Goal: Information Seeking & Learning: Learn about a topic

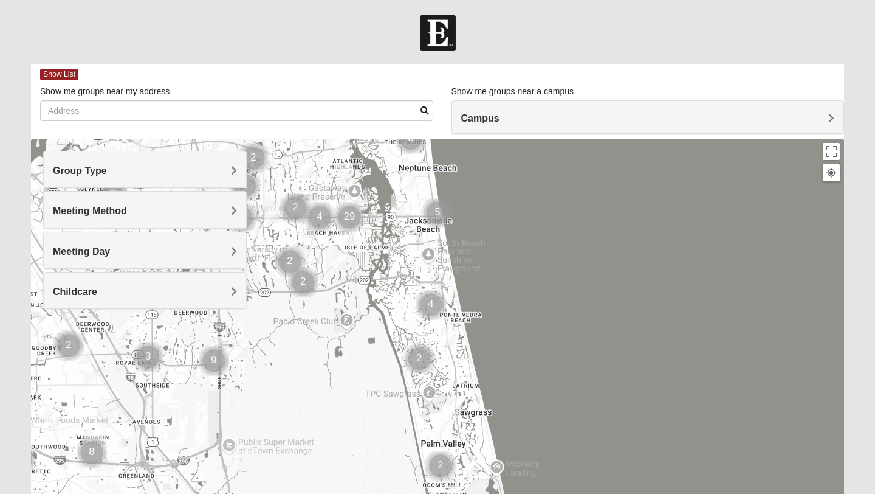
drag, startPoint x: 500, startPoint y: 442, endPoint x: 410, endPoint y: 280, distance: 185.0
click at [410, 280] on div at bounding box center [437, 382] width 813 height 486
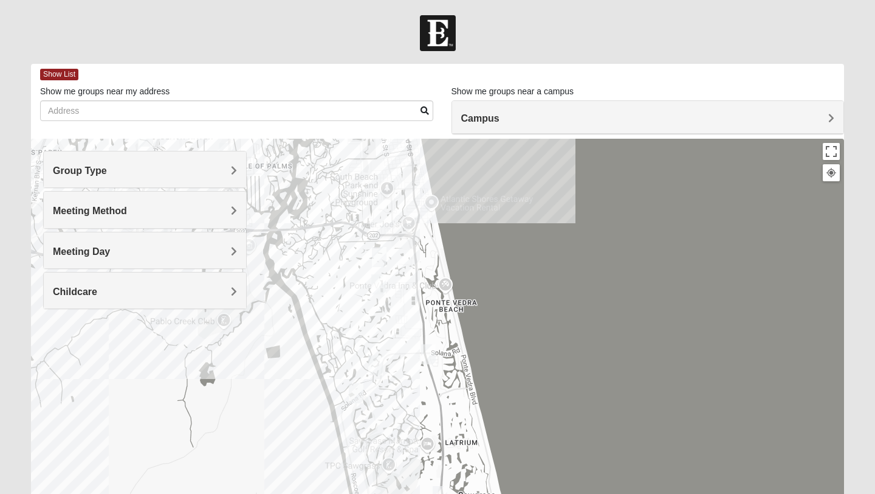
drag, startPoint x: 429, startPoint y: 380, endPoint x: 387, endPoint y: 359, distance: 47.3
click at [387, 359] on div at bounding box center [437, 382] width 813 height 486
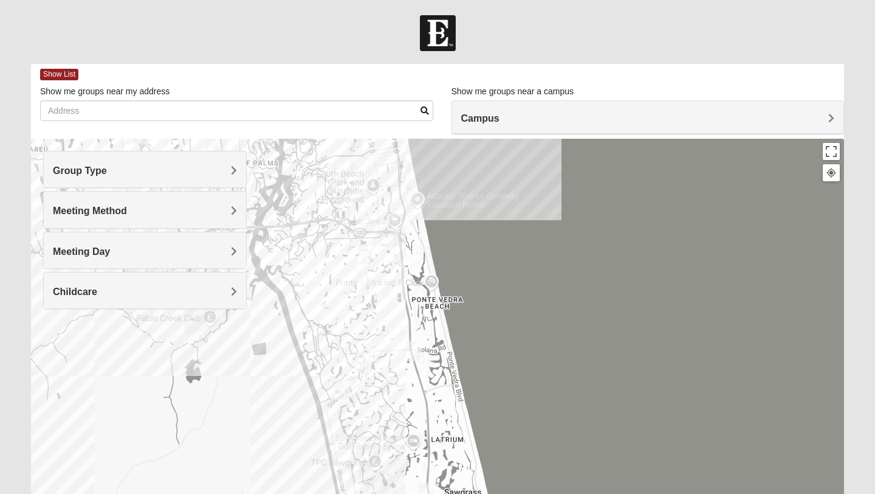
click at [360, 282] on img "1825 Mixed Gatewood/Morales 32082" at bounding box center [364, 281] width 15 height 20
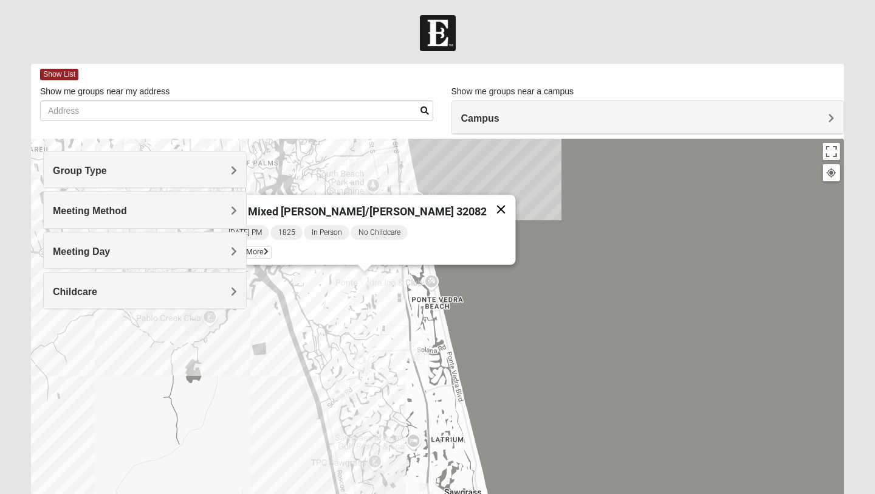
click at [487, 202] on button "Close" at bounding box center [501, 209] width 29 height 29
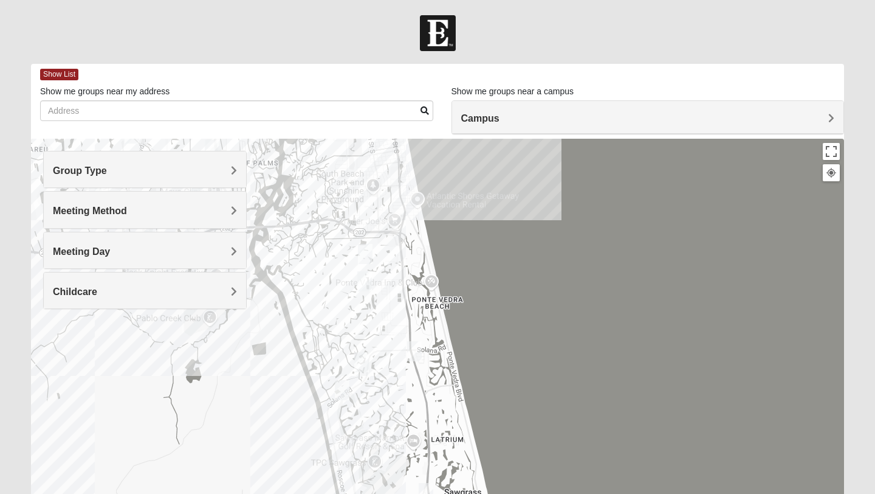
click at [367, 253] on img "Mixed Grooms 32082" at bounding box center [365, 254] width 15 height 20
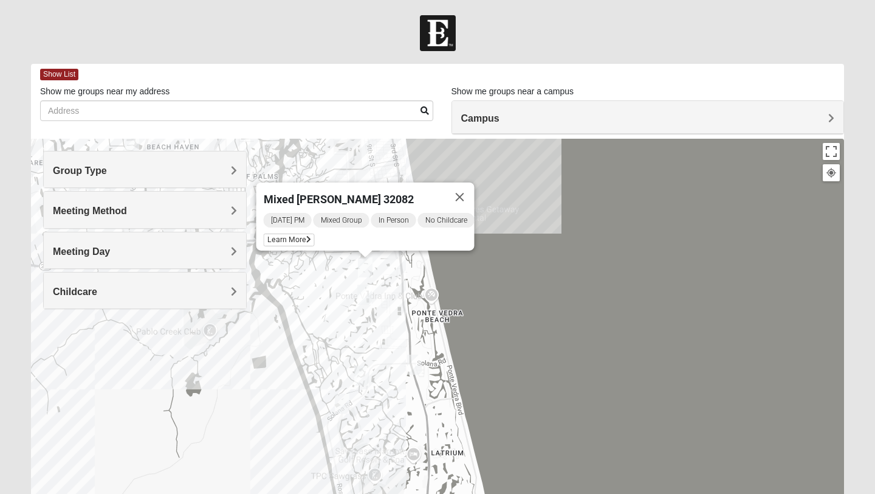
click at [388, 289] on div "Mixed [PERSON_NAME] 32082 [DATE] PM Mixed Group In Person No Childcare Learn Mo…" at bounding box center [437, 382] width 813 height 486
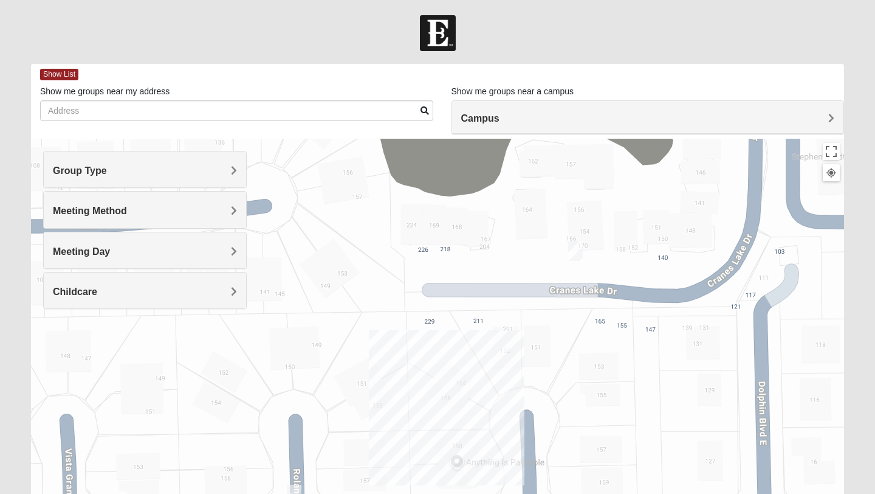
click at [579, 250] on img "Mens Crescimanno 32082" at bounding box center [575, 251] width 15 height 20
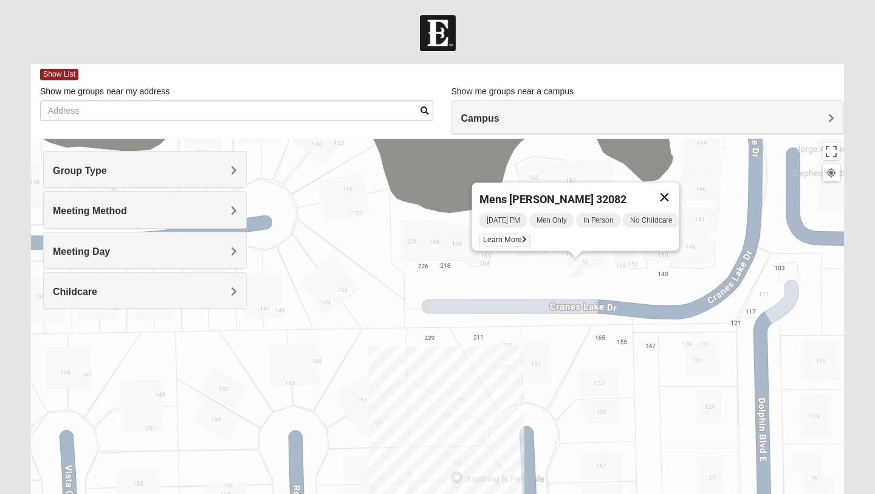
click at [672, 188] on button "Close" at bounding box center [664, 196] width 29 height 29
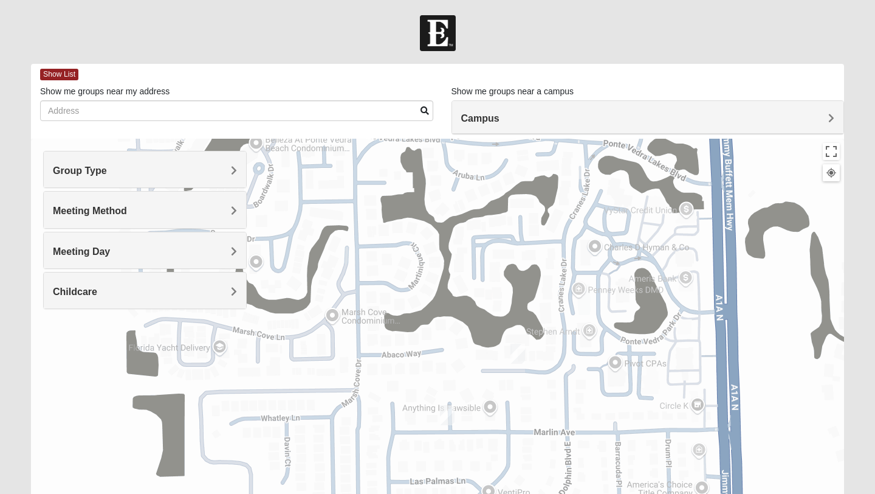
click at [449, 415] on img "Womens Barker/Johnson 32082" at bounding box center [447, 415] width 15 height 20
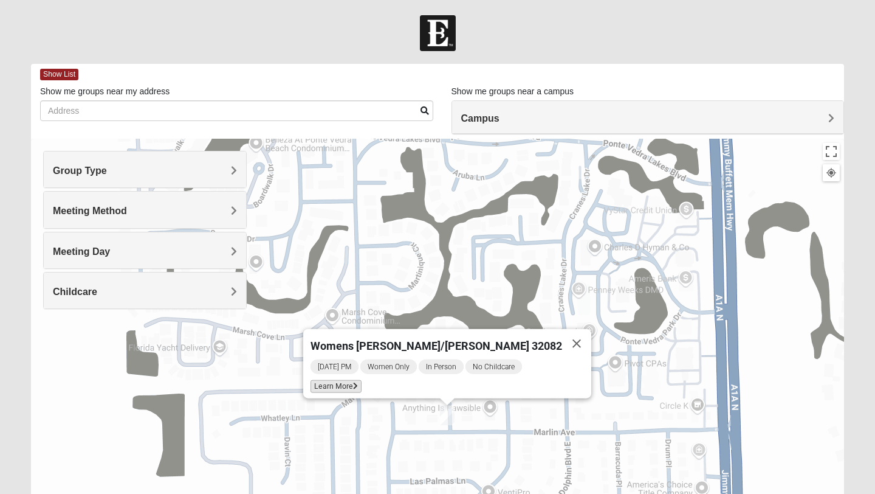
click at [362, 384] on span "Learn More" at bounding box center [336, 386] width 51 height 13
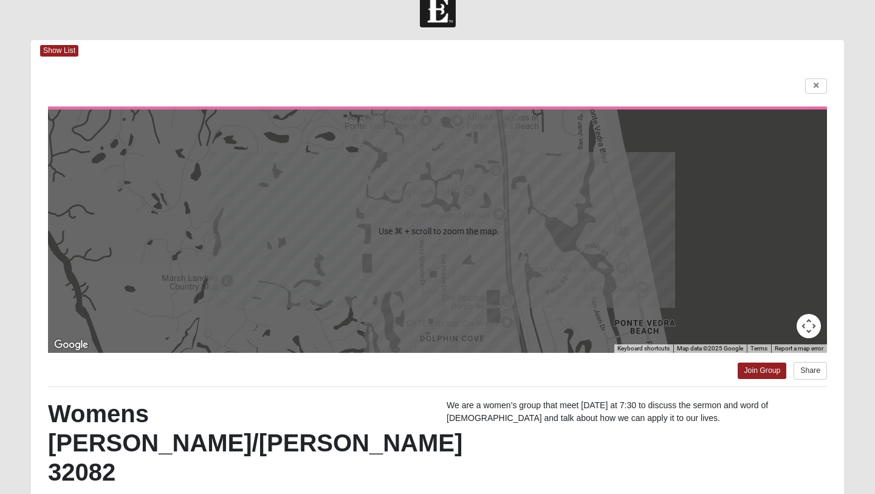
scroll to position [24, 0]
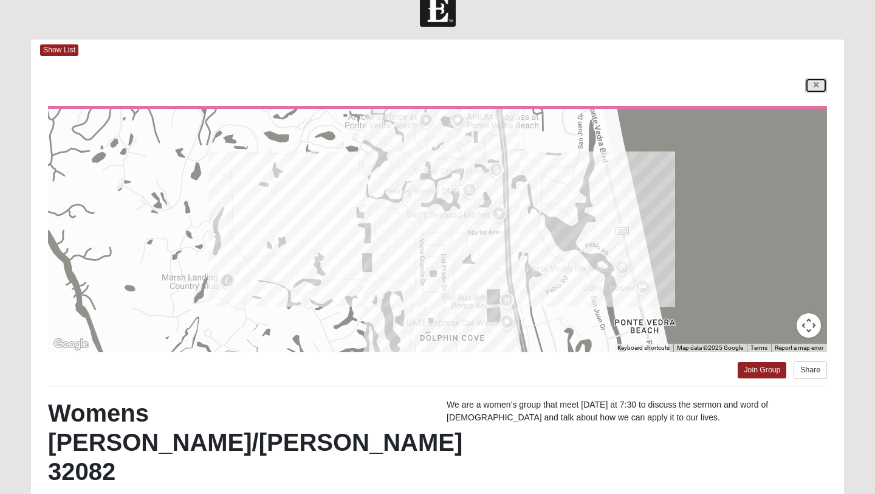
click at [815, 88] on icon at bounding box center [816, 84] width 5 height 7
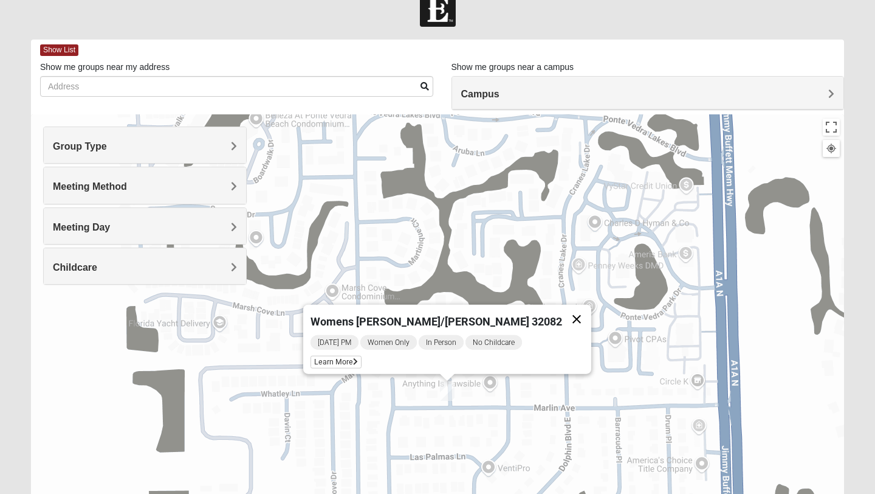
click at [562, 310] on button "Close" at bounding box center [576, 319] width 29 height 29
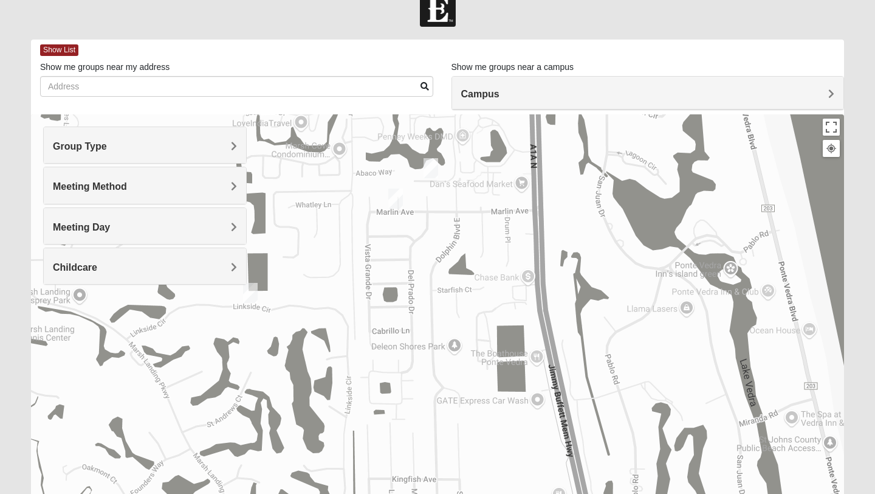
drag, startPoint x: 464, startPoint y: 412, endPoint x: 413, endPoint y: 228, distance: 190.5
click at [413, 228] on div at bounding box center [437, 357] width 813 height 486
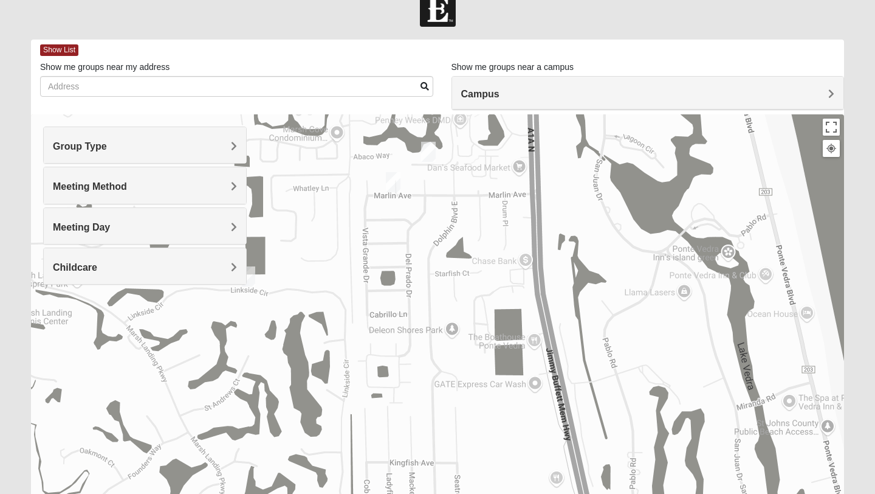
click at [422, 331] on div at bounding box center [437, 357] width 813 height 486
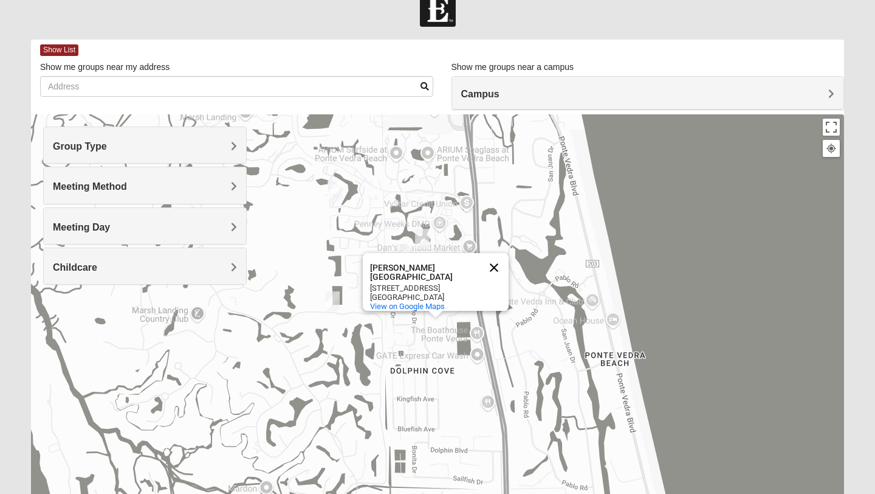
click at [496, 258] on button "Close" at bounding box center [494, 267] width 29 height 29
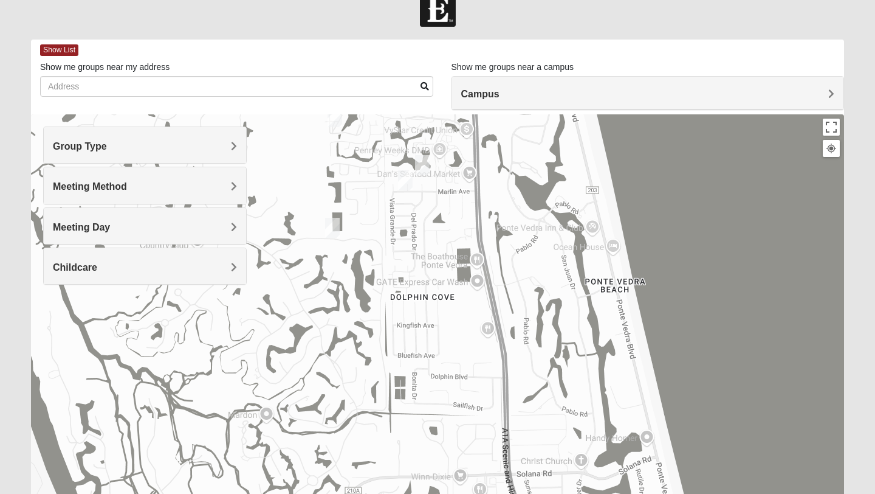
drag, startPoint x: 458, startPoint y: 403, endPoint x: 458, endPoint y: 328, distance: 75.4
click at [458, 328] on div at bounding box center [437, 357] width 813 height 486
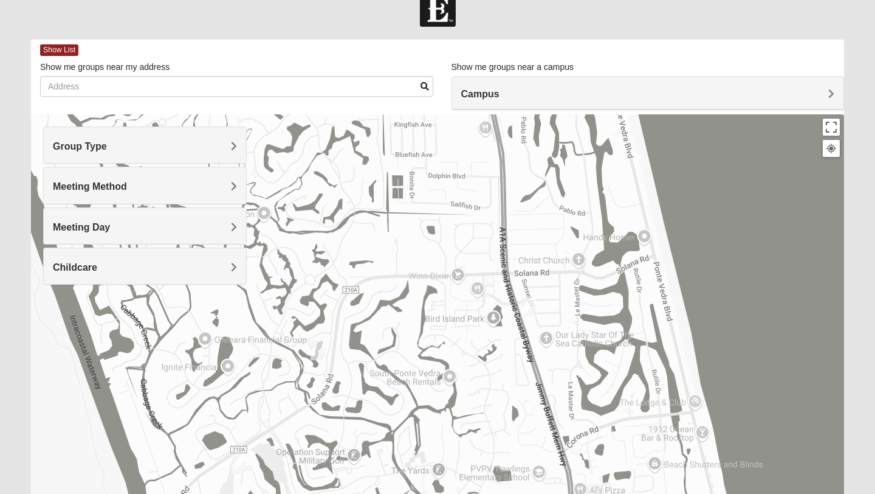
drag, startPoint x: 396, startPoint y: 375, endPoint x: 393, endPoint y: 161, distance: 214.0
click at [393, 168] on div at bounding box center [437, 357] width 813 height 486
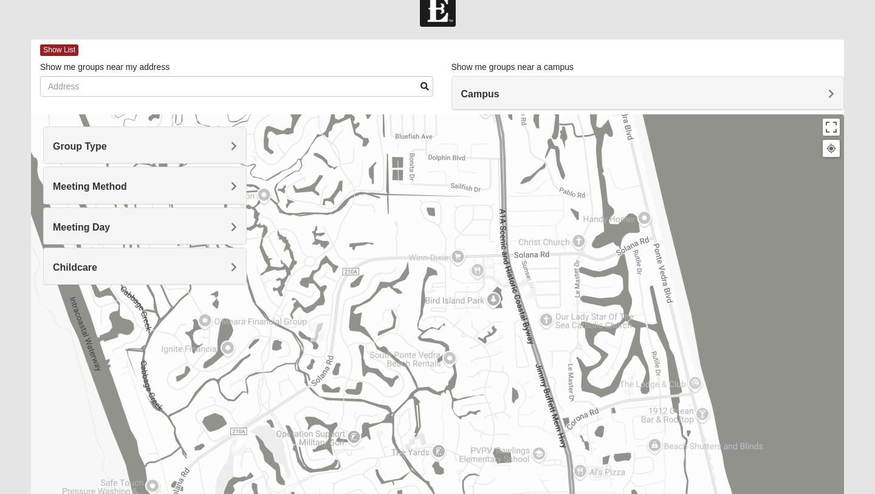
click at [321, 331] on img "Womens Paul 32082" at bounding box center [318, 332] width 15 height 20
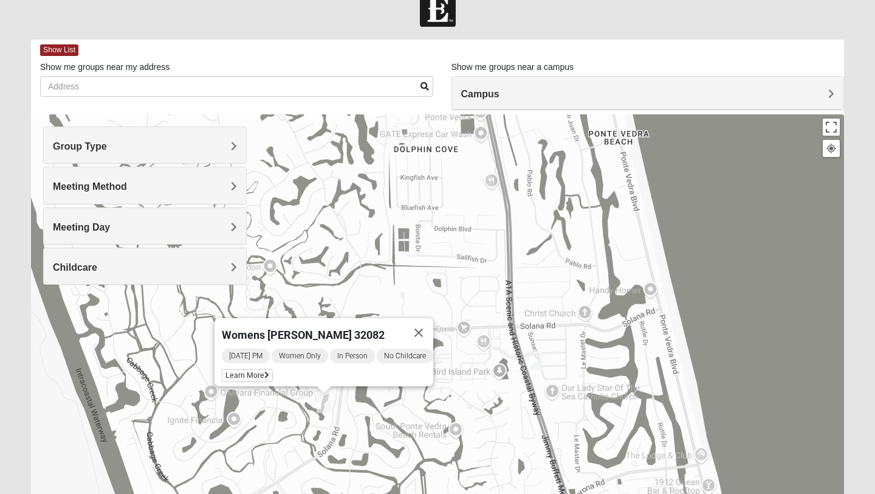
drag, startPoint x: 382, startPoint y: 360, endPoint x: 388, endPoint y: 433, distance: 73.8
click at [388, 433] on div "Womens [PERSON_NAME] 32082 [DATE] PM Women Only In Person No Childcare Learn Mo…" at bounding box center [437, 357] width 813 height 486
click at [264, 371] on icon at bounding box center [266, 374] width 5 height 7
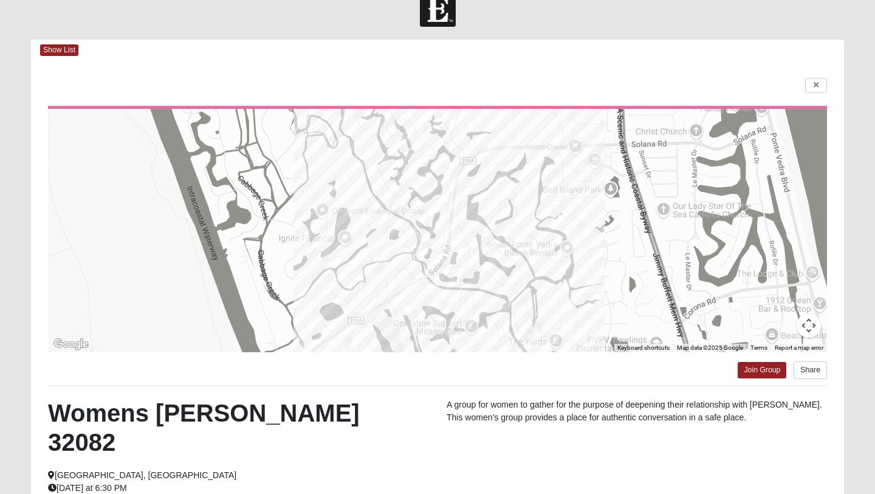
drag, startPoint x: 334, startPoint y: 427, endPoint x: 326, endPoint y: 402, distance: 26.7
click at [326, 402] on h2 "Womens [PERSON_NAME] 32082" at bounding box center [238, 427] width 381 height 58
click at [294, 411] on h2 "Womens [PERSON_NAME] 32082" at bounding box center [238, 427] width 381 height 58
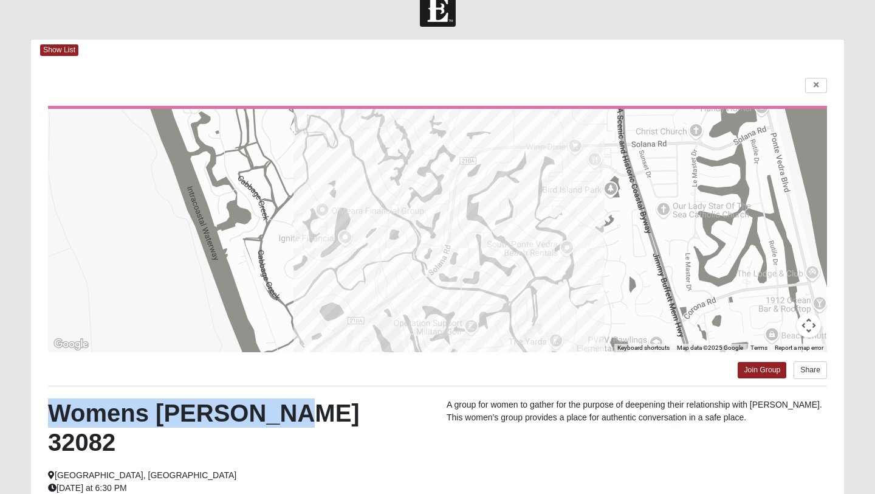
drag, startPoint x: 283, startPoint y: 412, endPoint x: 52, endPoint y: 408, distance: 231.0
click at [52, 408] on h2 "Womens [PERSON_NAME] 32082" at bounding box center [238, 427] width 381 height 58
copy h2 "Womens [PERSON_NAME] 32082"
click at [443, 235] on div at bounding box center [437, 230] width 779 height 243
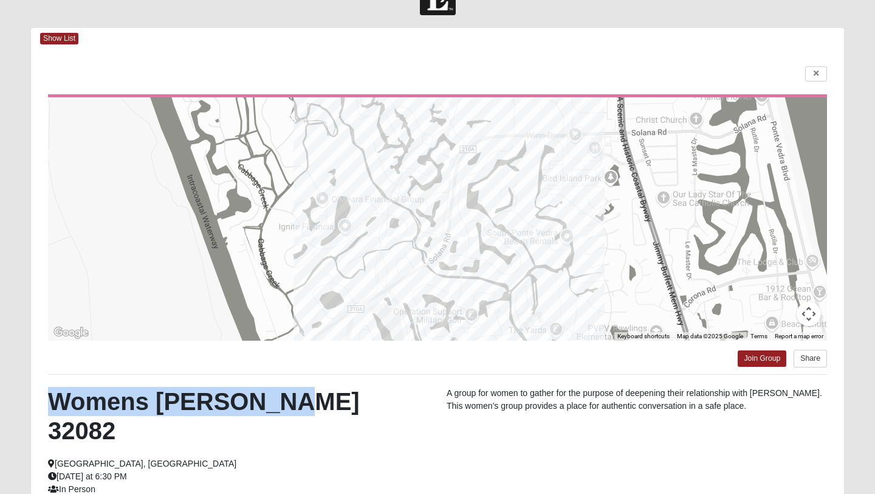
scroll to position [34, 0]
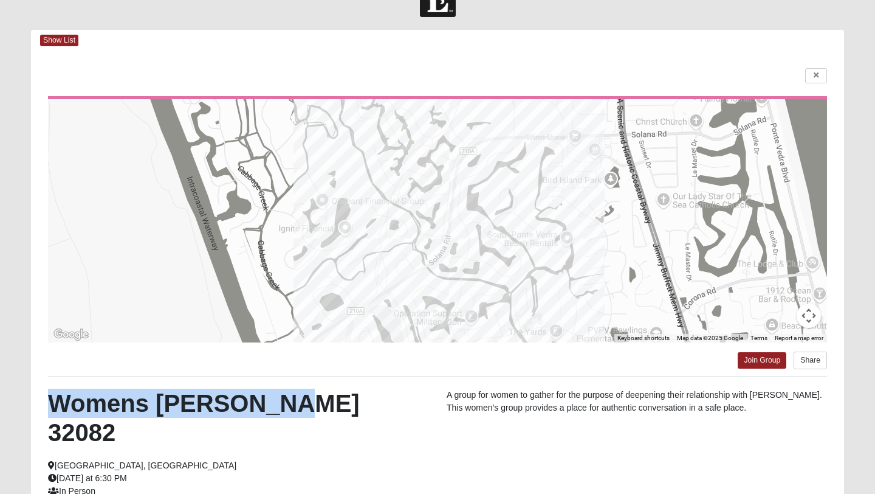
click at [525, 232] on div at bounding box center [437, 220] width 779 height 243
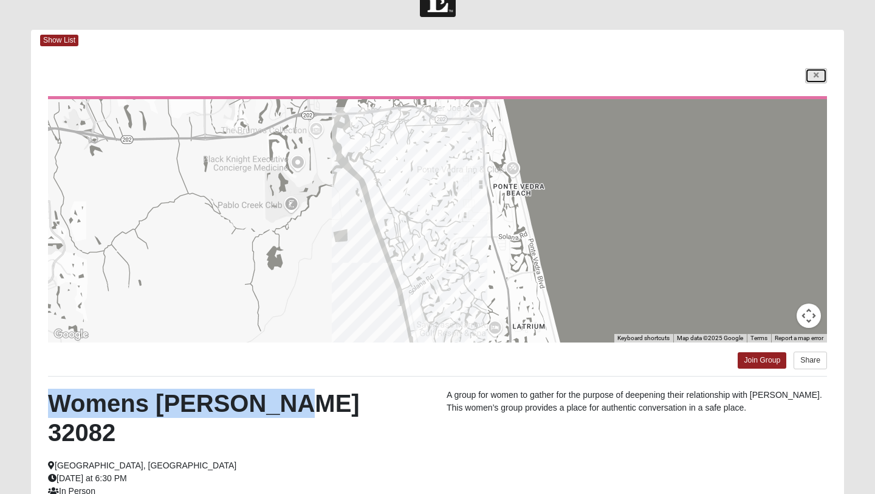
click at [818, 75] on icon at bounding box center [816, 75] width 5 height 7
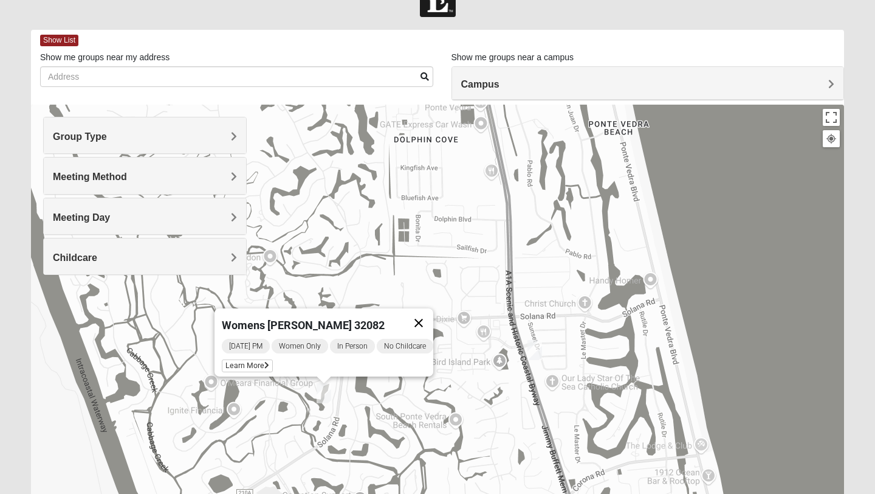
click at [427, 316] on button "Close" at bounding box center [418, 322] width 29 height 29
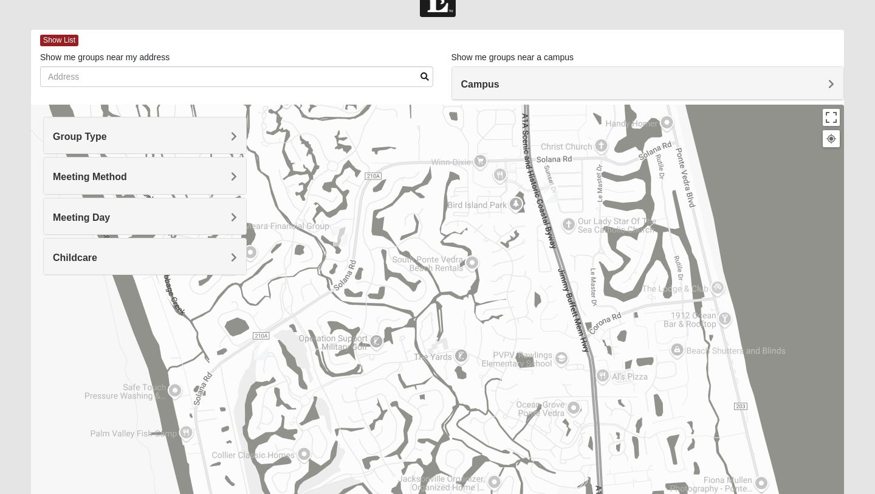
drag, startPoint x: 410, startPoint y: 430, endPoint x: 428, endPoint y: 266, distance: 165.1
click at [428, 266] on div at bounding box center [437, 348] width 813 height 486
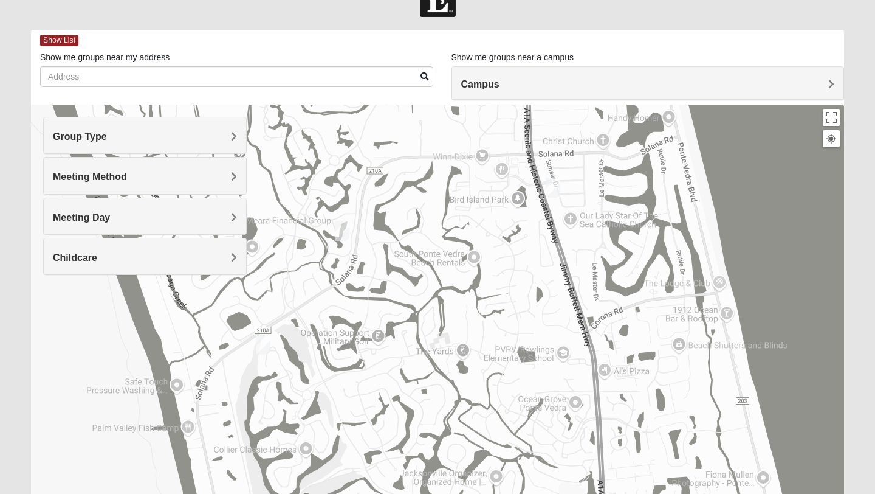
click at [267, 344] on img "Mixed Morales 32082" at bounding box center [263, 344] width 15 height 20
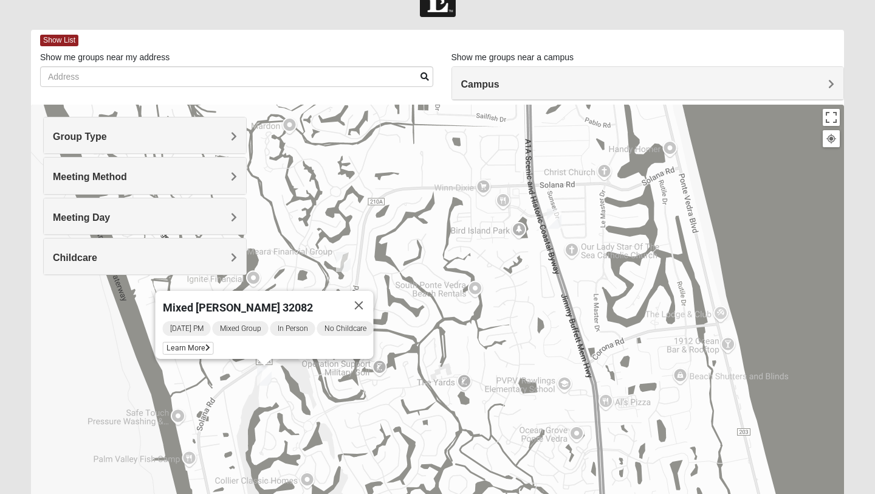
drag, startPoint x: 315, startPoint y: 353, endPoint x: 316, endPoint y: 385, distance: 32.2
click at [316, 385] on div "Mixed [PERSON_NAME] 32082 [DATE] PM Mixed Group In Person No Childcare Learn Mo…" at bounding box center [437, 348] width 813 height 486
click at [368, 295] on button "Close" at bounding box center [359, 305] width 29 height 29
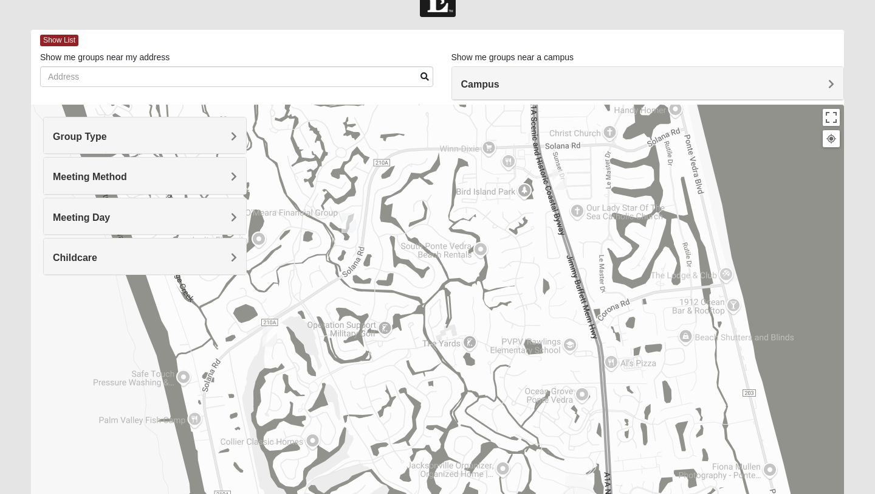
drag, startPoint x: 361, startPoint y: 445, endPoint x: 386, endPoint y: 335, distance: 112.8
click at [386, 335] on div at bounding box center [437, 348] width 813 height 486
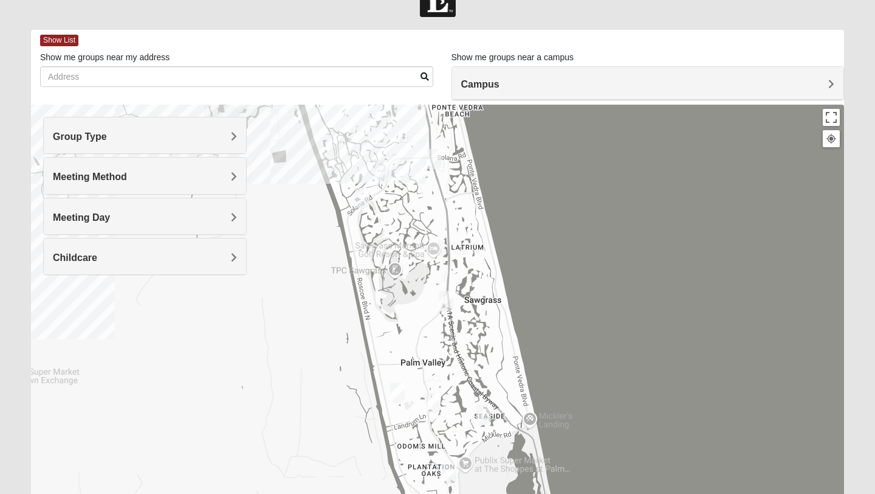
drag, startPoint x: 428, startPoint y: 379, endPoint x: 428, endPoint y: 263, distance: 116.1
click at [428, 263] on div at bounding box center [437, 348] width 813 height 486
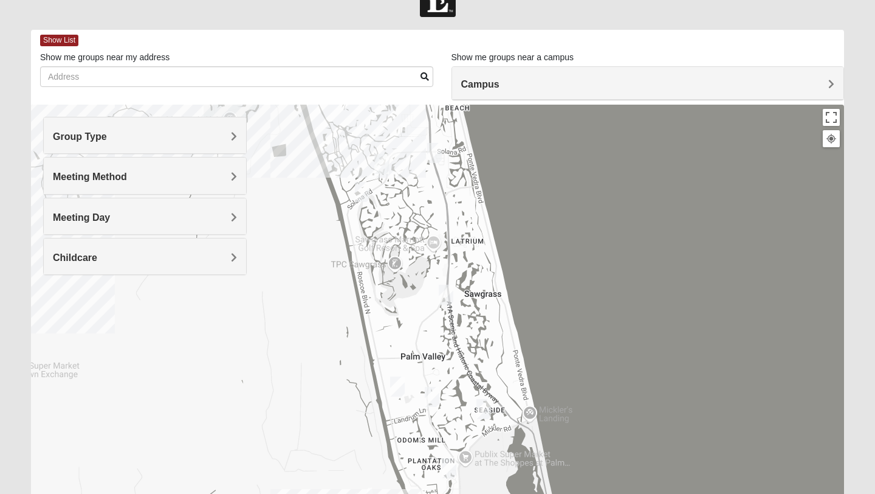
click at [432, 399] on img "Womens Reeves 32082" at bounding box center [432, 397] width 15 height 20
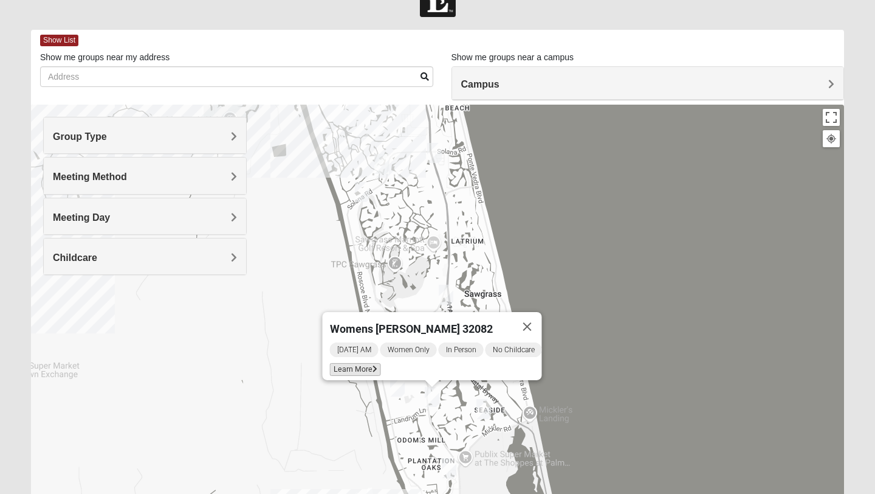
click at [365, 363] on span "Learn More" at bounding box center [355, 369] width 51 height 13
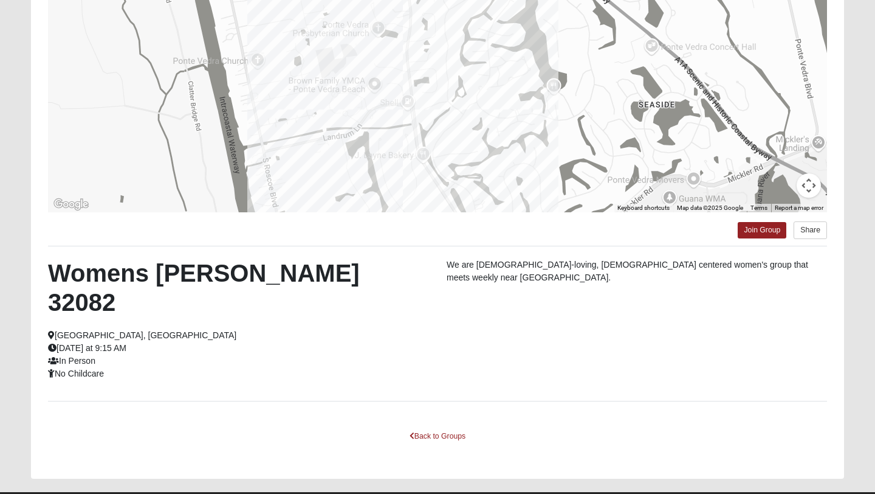
scroll to position [0, 0]
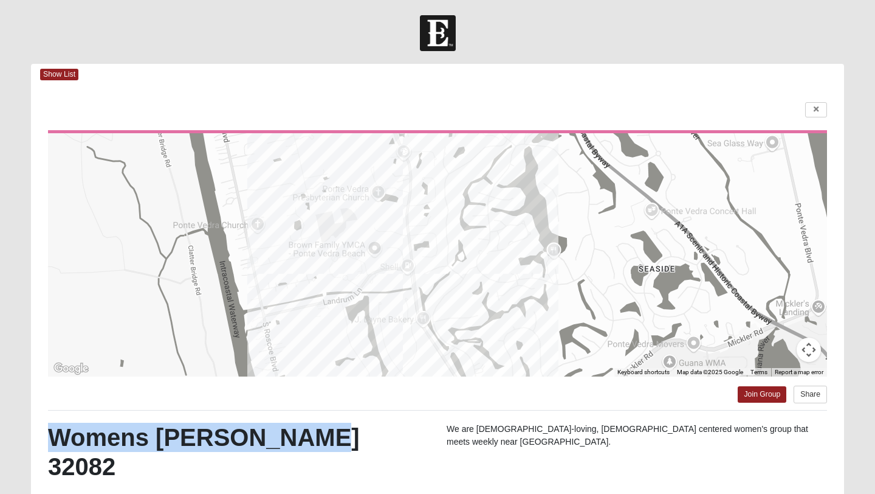
drag, startPoint x: 343, startPoint y: 433, endPoint x: 58, endPoint y: 424, distance: 284.6
click at [58, 424] on h2 "Womens [PERSON_NAME] 32082" at bounding box center [238, 451] width 381 height 58
copy h2 "Womens [PERSON_NAME] 32082"
click at [817, 110] on icon at bounding box center [816, 109] width 5 height 7
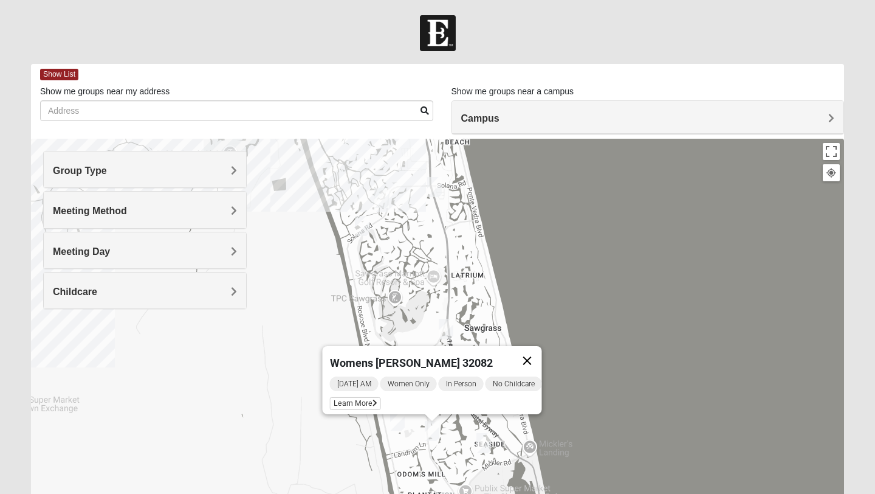
click at [534, 354] on button "Close" at bounding box center [527, 360] width 29 height 29
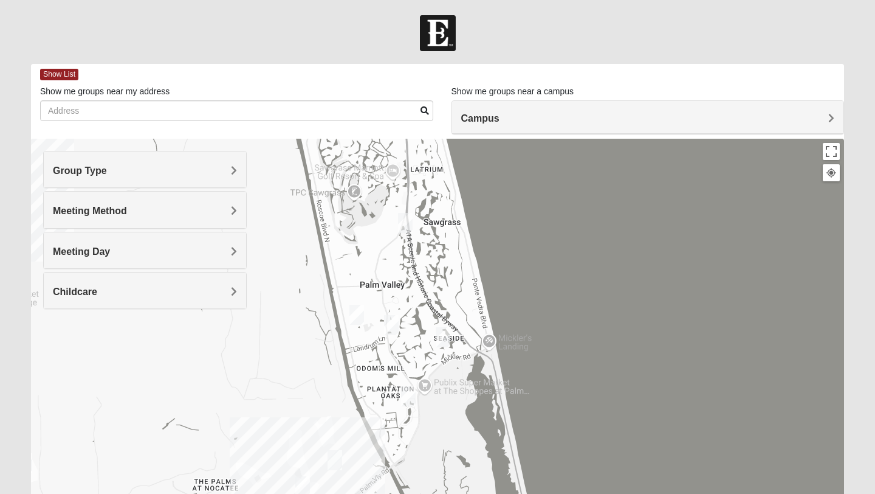
drag, startPoint x: 404, startPoint y: 373, endPoint x: 357, endPoint y: 253, distance: 128.3
click at [357, 253] on div at bounding box center [437, 382] width 813 height 486
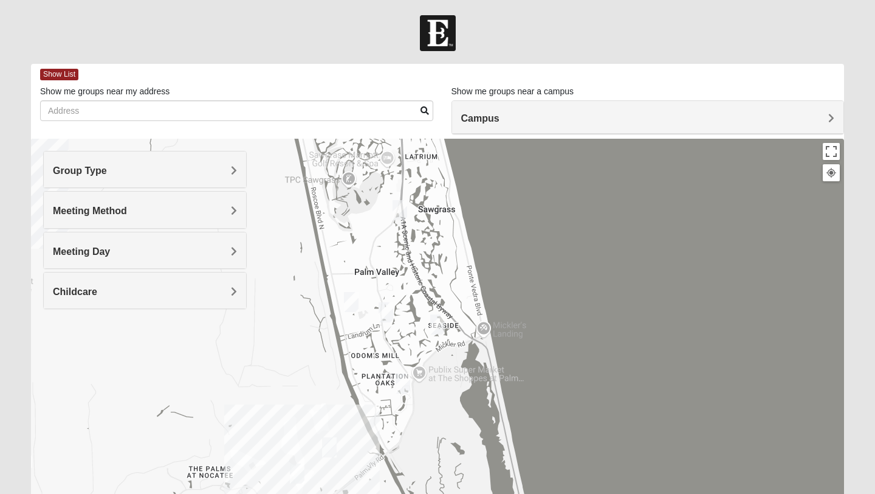
click at [438, 319] on img "Womens Beeson 32082" at bounding box center [437, 324] width 15 height 20
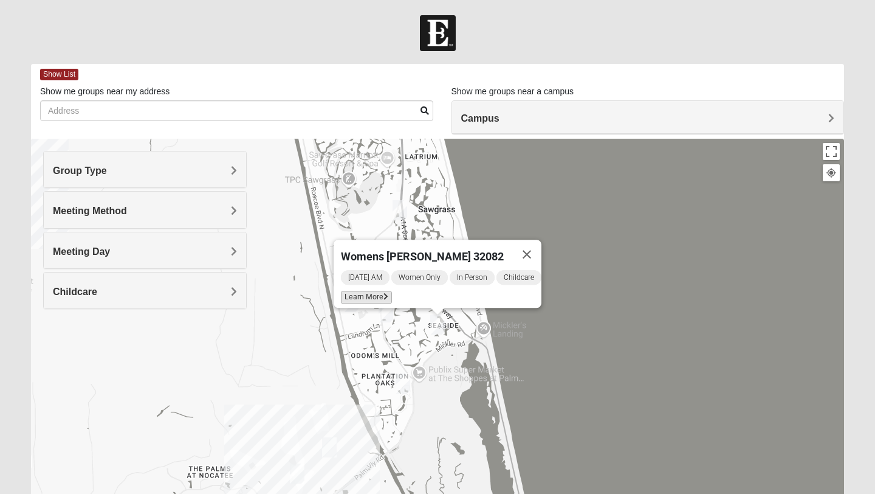
click at [366, 291] on span "Learn More" at bounding box center [366, 297] width 51 height 13
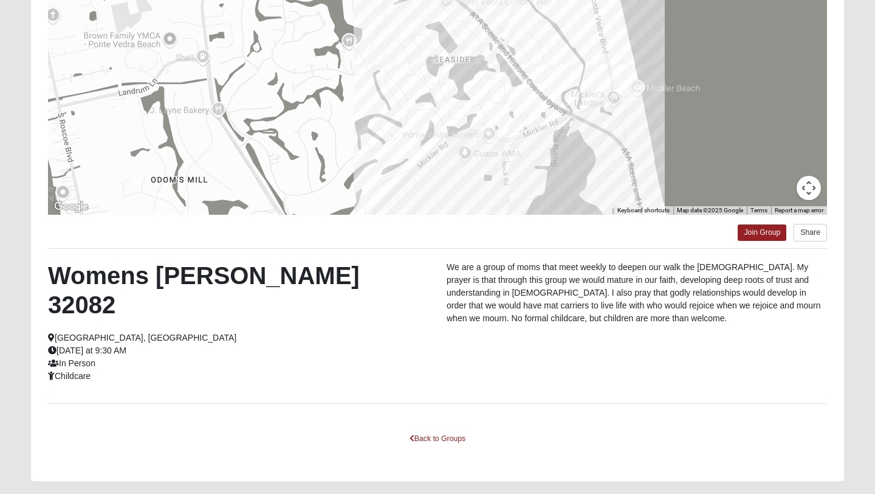
scroll to position [164, 0]
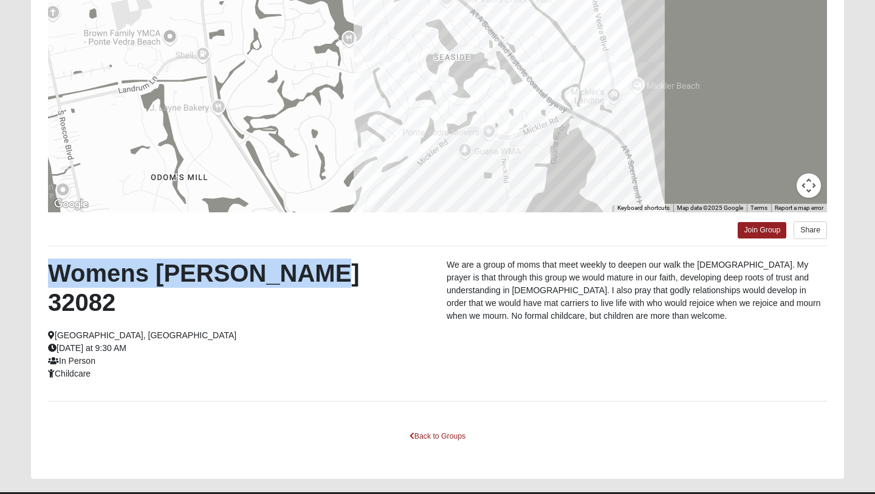
drag, startPoint x: 322, startPoint y: 269, endPoint x: 42, endPoint y: 283, distance: 280.6
click at [42, 283] on div "Womens [PERSON_NAME] 32082 [GEOGRAPHIC_DATA], [GEOGRAPHIC_DATA] [DATE] at 9:30 …" at bounding box center [238, 319] width 399 height 122
copy h2 "Womens [PERSON_NAME] 32082"
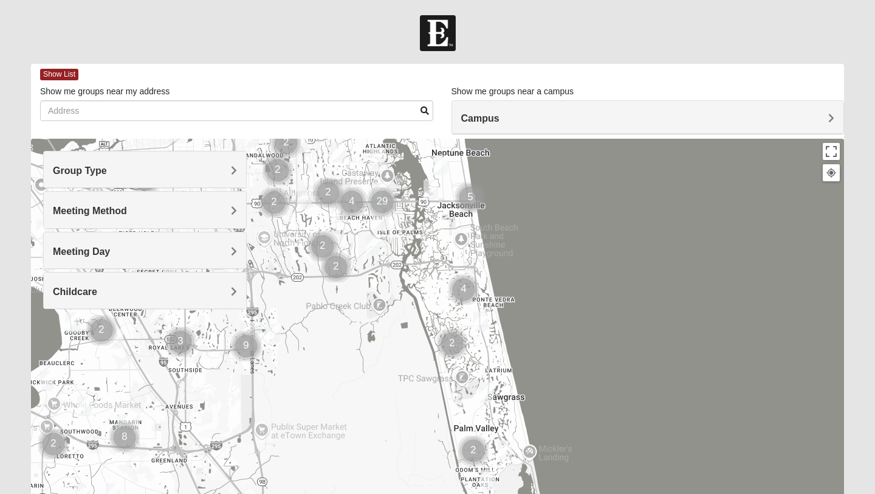
drag, startPoint x: 513, startPoint y: 433, endPoint x: 457, endPoint y: 255, distance: 187.3
click at [457, 255] on div at bounding box center [437, 382] width 813 height 486
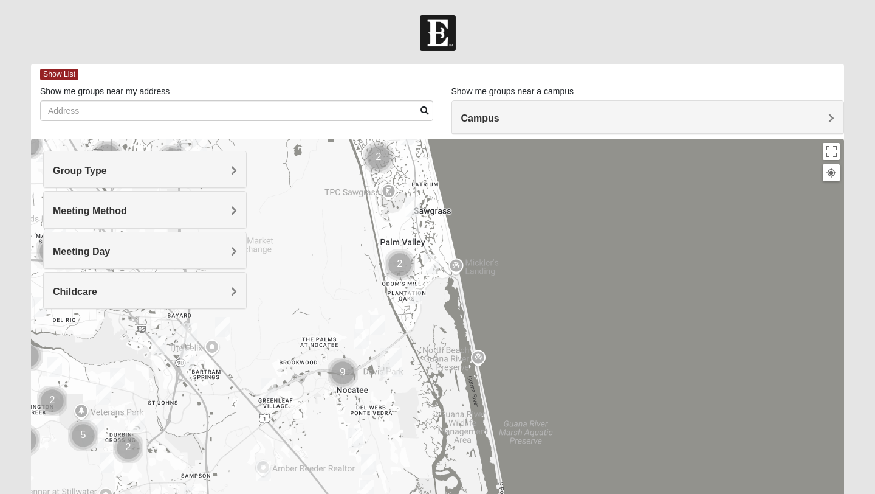
drag, startPoint x: 477, startPoint y: 433, endPoint x: 403, endPoint y: 245, distance: 201.7
click at [403, 245] on div at bounding box center [437, 382] width 813 height 486
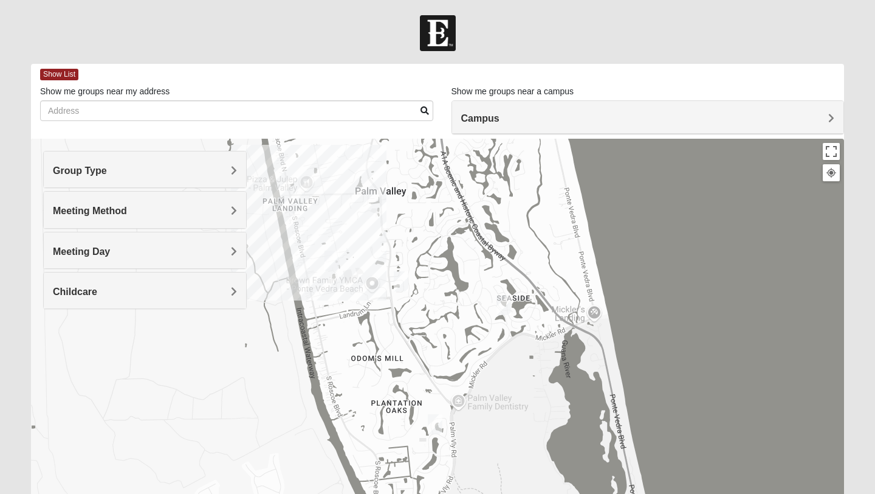
drag, startPoint x: 376, startPoint y: 252, endPoint x: 499, endPoint y: 354, distance: 160.1
click at [499, 354] on div at bounding box center [437, 382] width 813 height 486
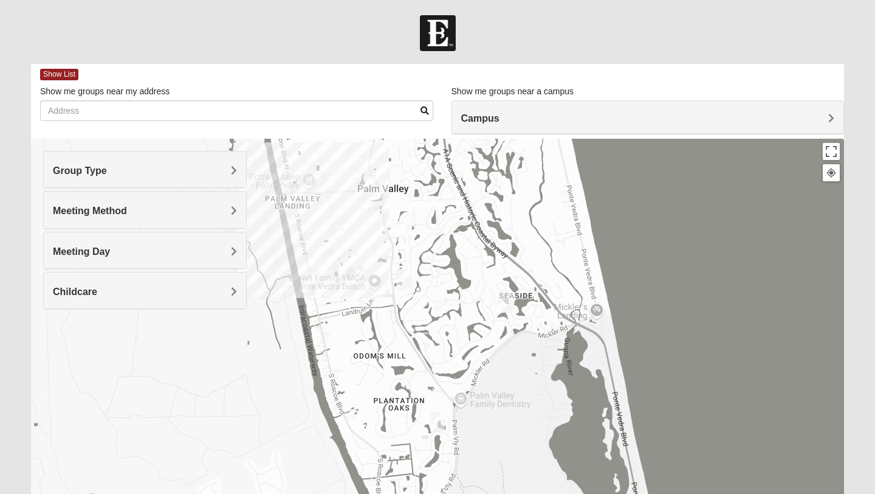
click at [441, 423] on img "Mixed Reed 32081" at bounding box center [437, 422] width 15 height 20
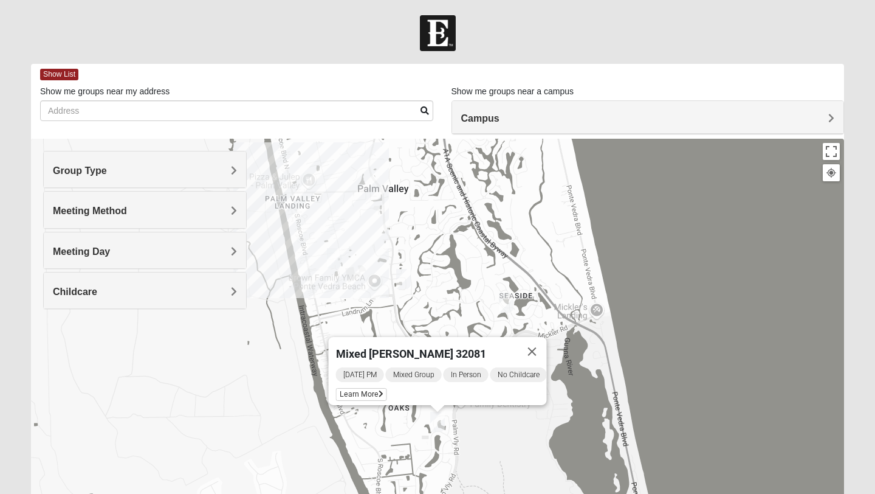
click at [337, 256] on img "Mixed Pate 32082" at bounding box center [334, 258] width 15 height 20
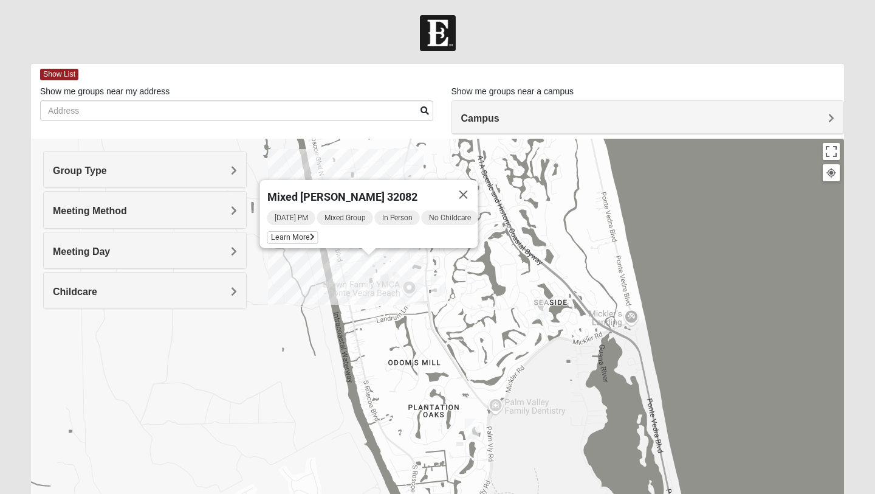
drag, startPoint x: 387, startPoint y: 274, endPoint x: 426, endPoint y: 272, distance: 39.0
click at [426, 272] on div "Mixed Pate 32082 Monday PM Mixed Group In Person No Childcare Learn More" at bounding box center [437, 382] width 813 height 486
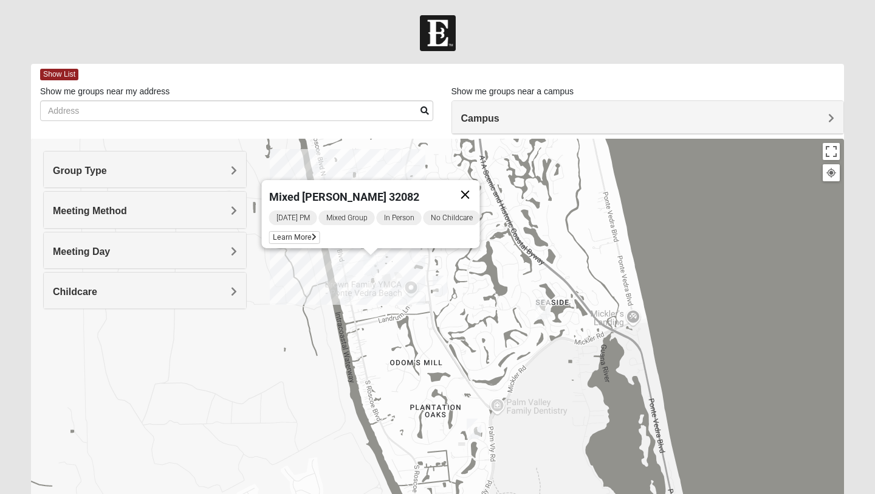
click at [478, 187] on button "Close" at bounding box center [465, 194] width 29 height 29
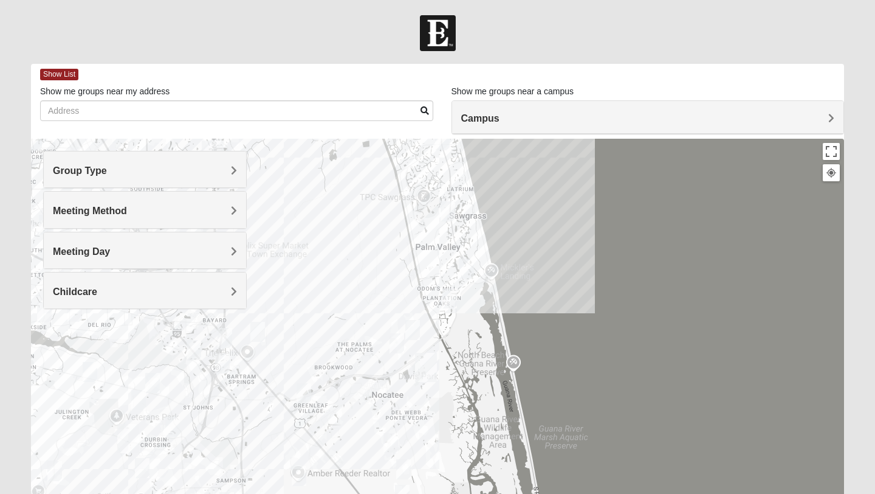
click at [411, 331] on img "Womens Masulli 32081" at bounding box center [412, 330] width 15 height 20
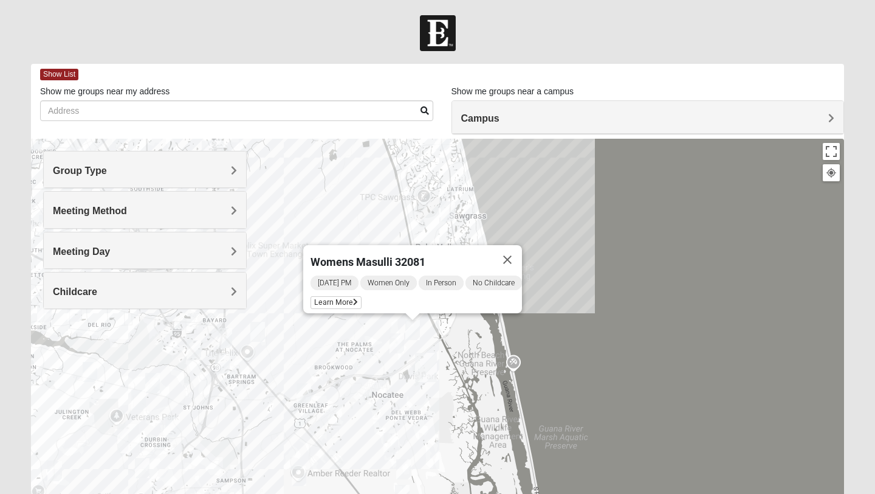
click at [393, 339] on img "Womens Bonner 32081" at bounding box center [397, 343] width 15 height 20
